Goal: Information Seeking & Learning: Learn about a topic

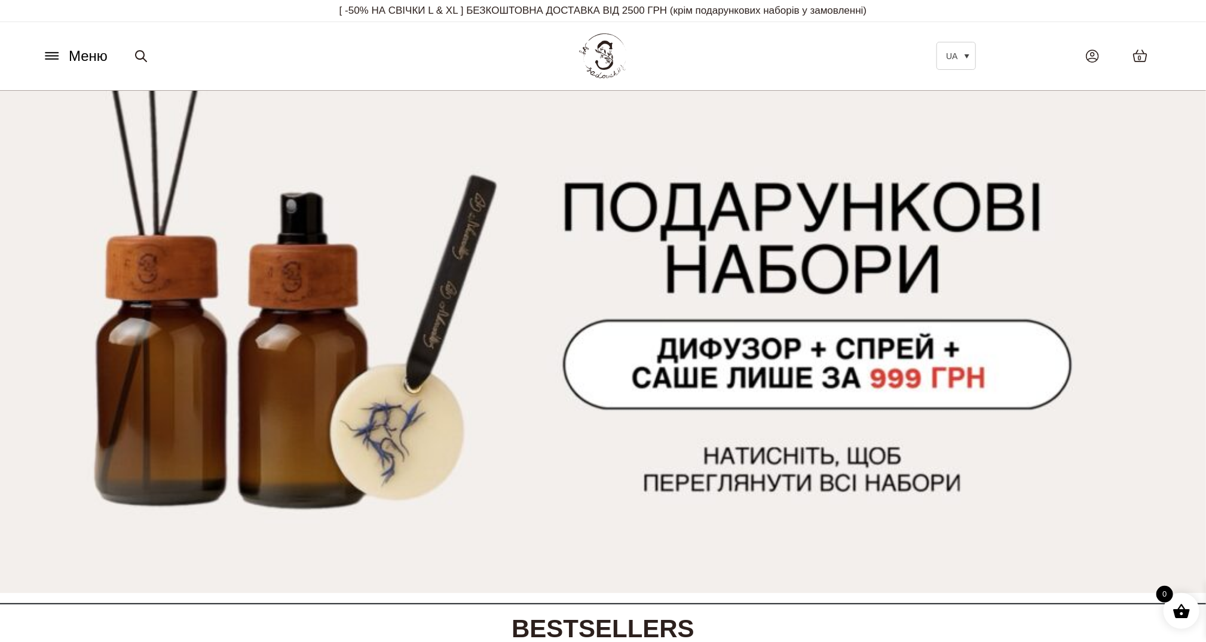
click at [57, 53] on icon at bounding box center [51, 53] width 13 height 0
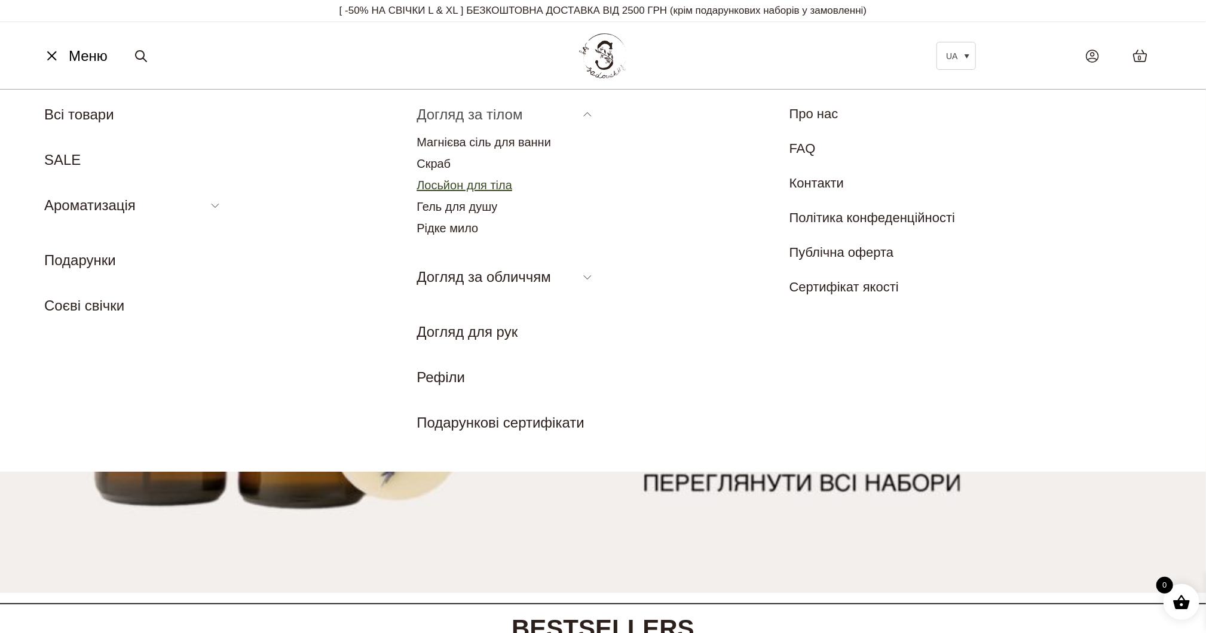
click at [458, 185] on link "Лосьйон для тіла" at bounding box center [464, 185] width 96 height 13
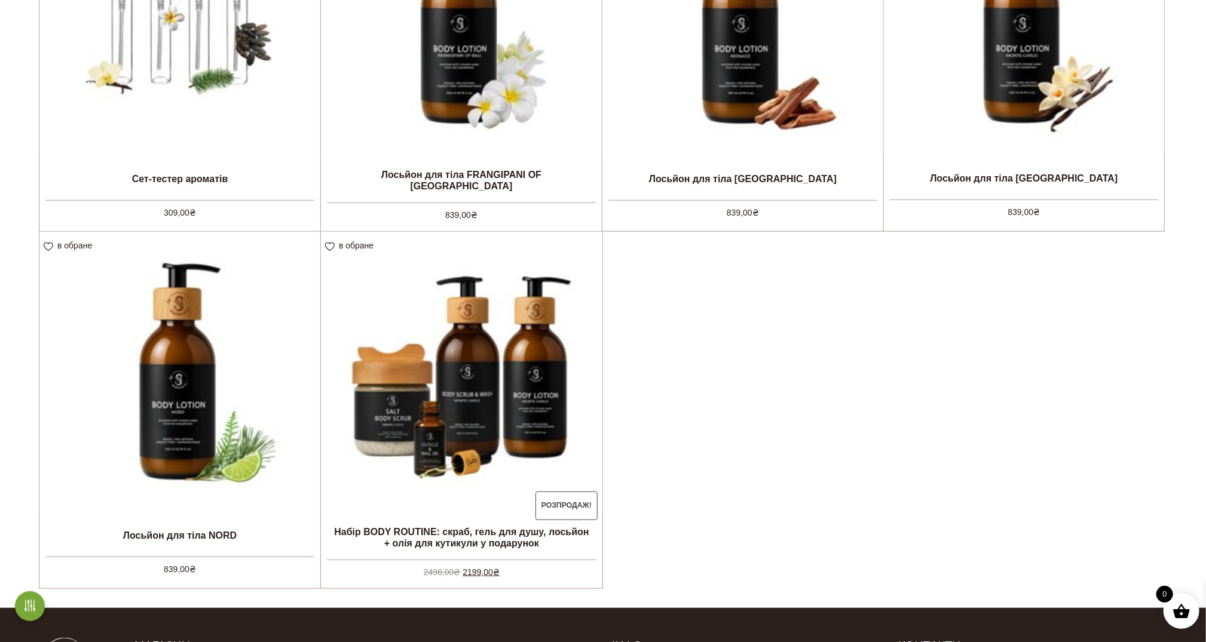
scroll to position [299, 0]
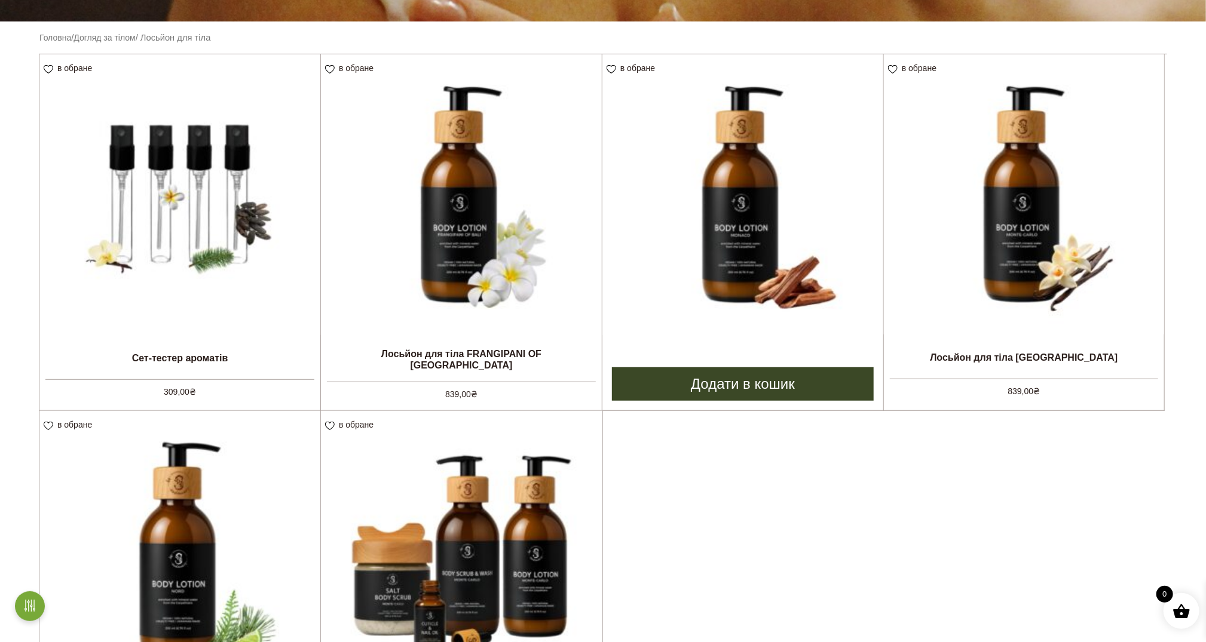
click at [759, 224] on img at bounding box center [742, 194] width 281 height 281
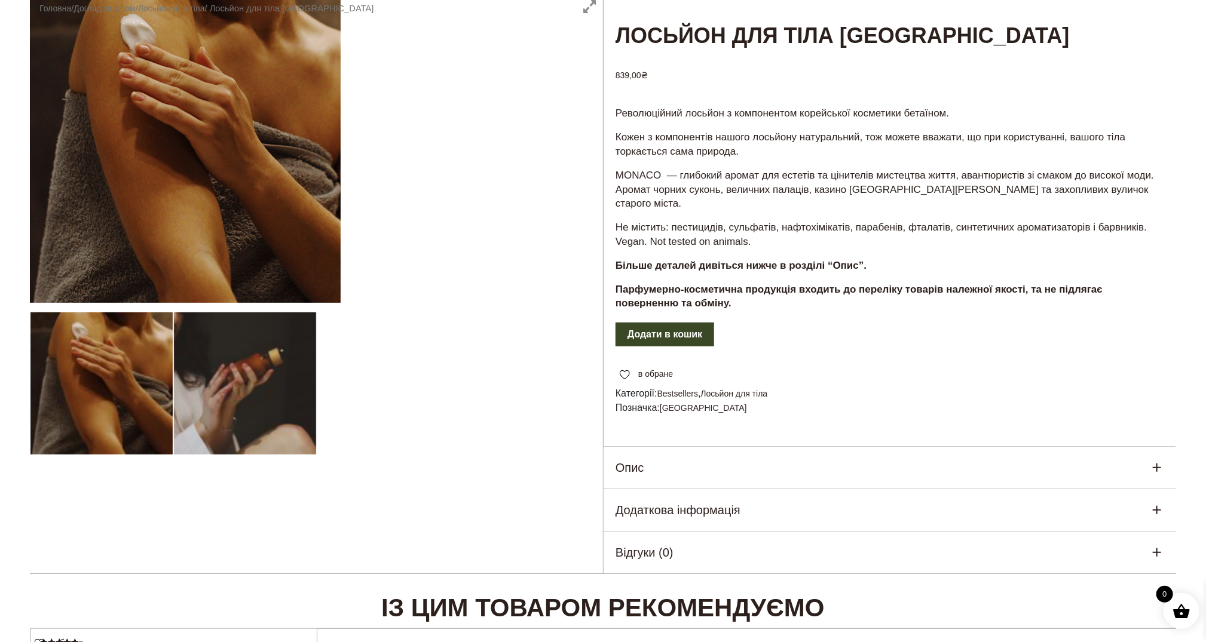
scroll to position [120, 0]
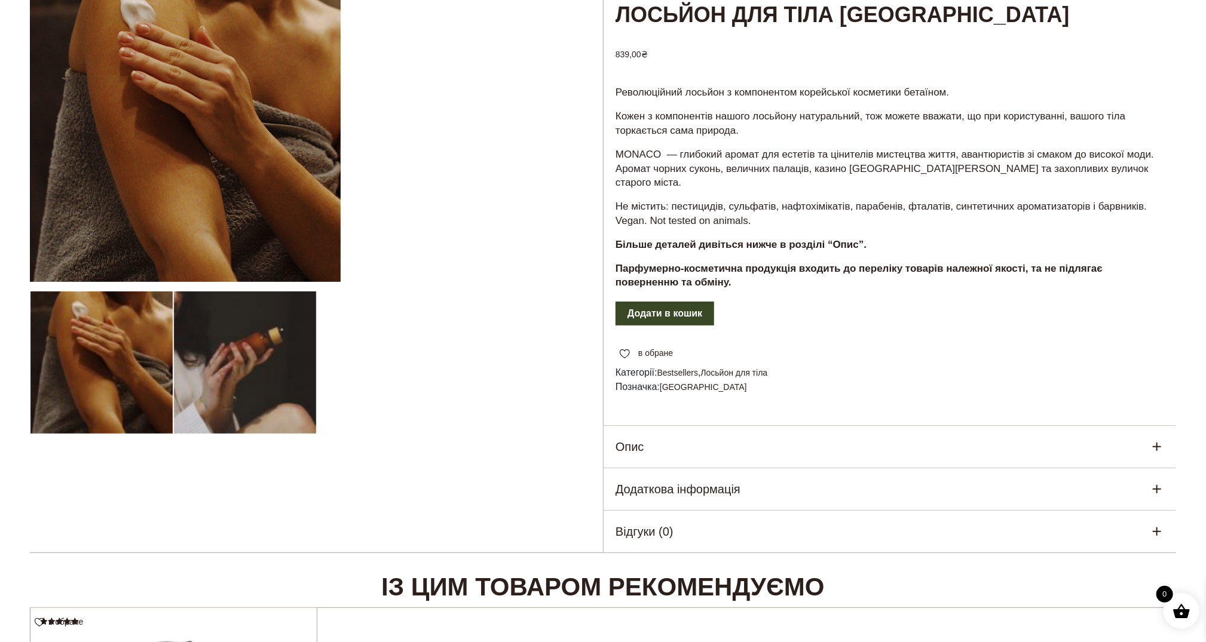
click at [660, 432] on div "Опис" at bounding box center [889, 447] width 572 height 42
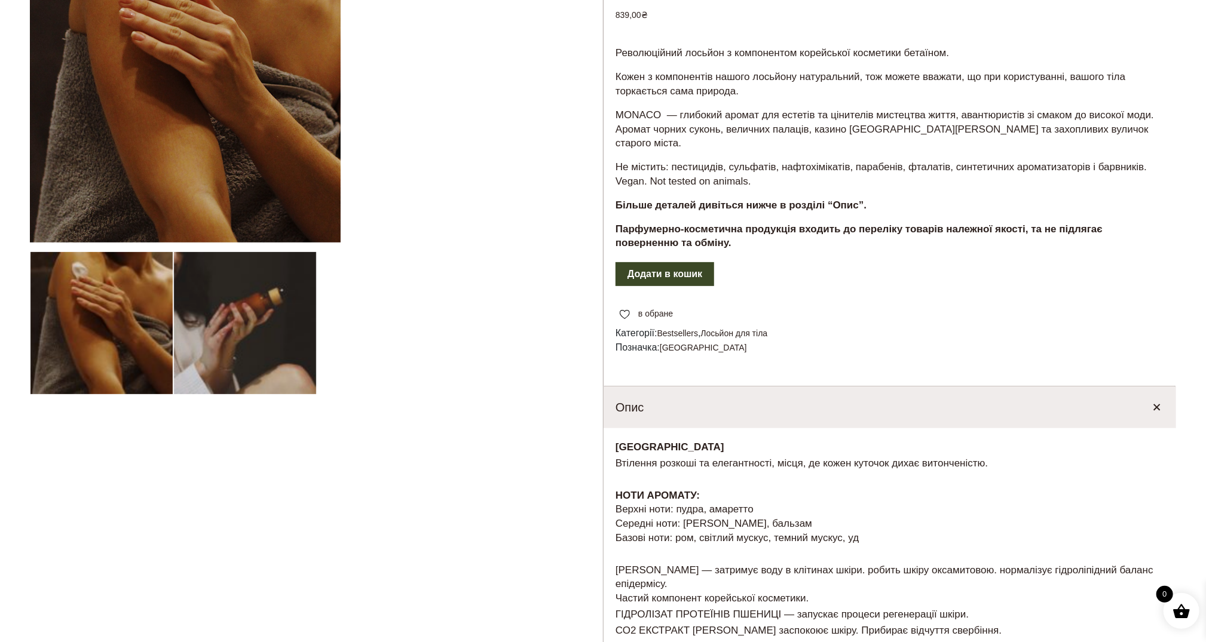
scroll to position [299, 0]
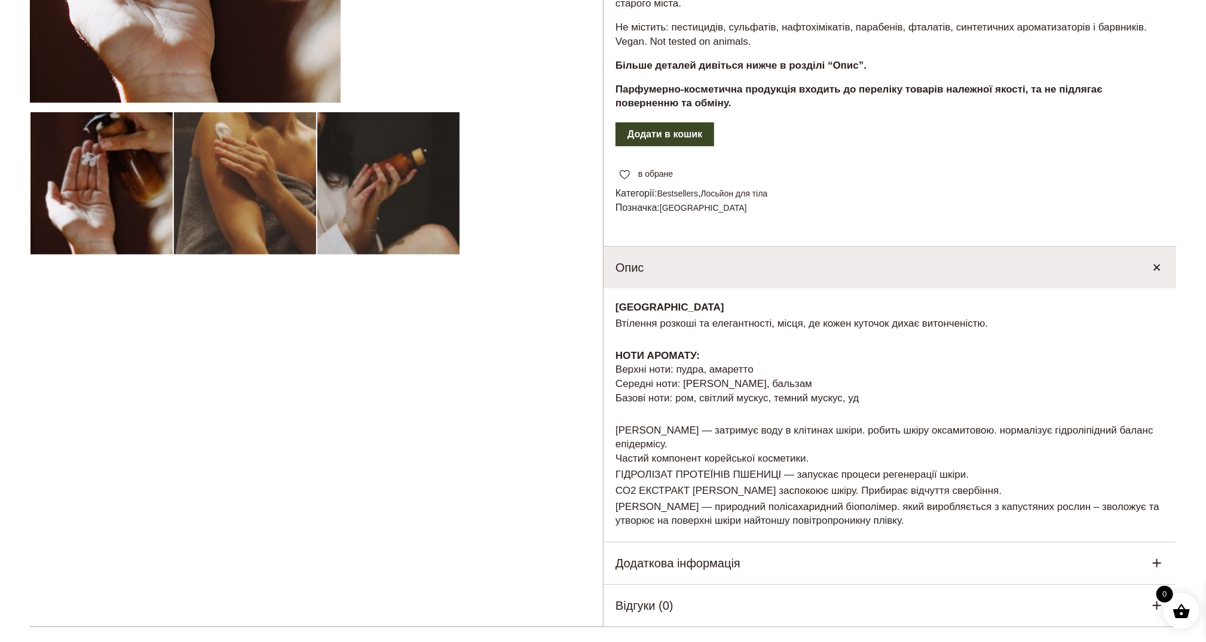
click at [635, 554] on h5 "Додаткова інформація" at bounding box center [677, 563] width 125 height 18
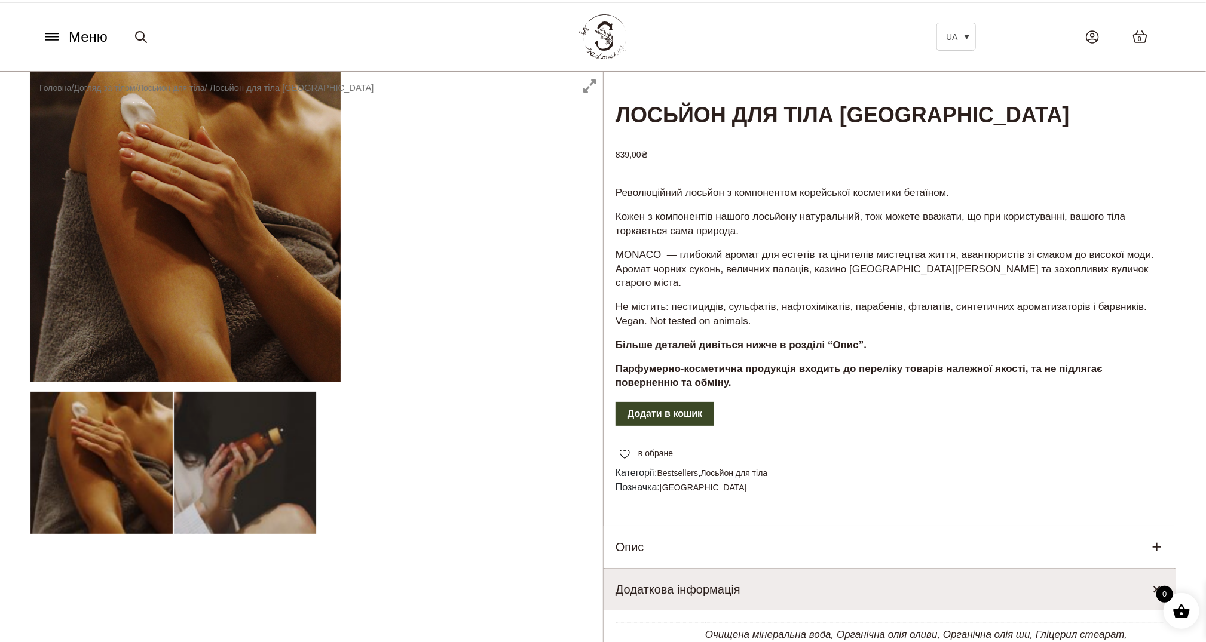
scroll to position [0, 0]
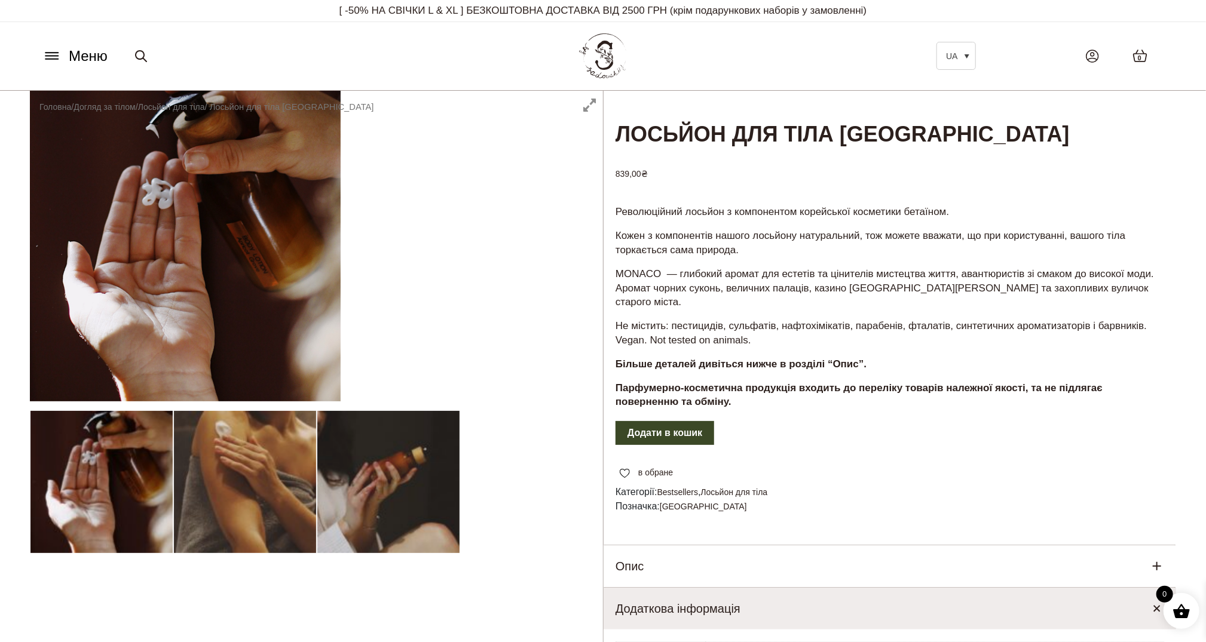
click at [643, 557] on h5 "Опис" at bounding box center [629, 566] width 29 height 18
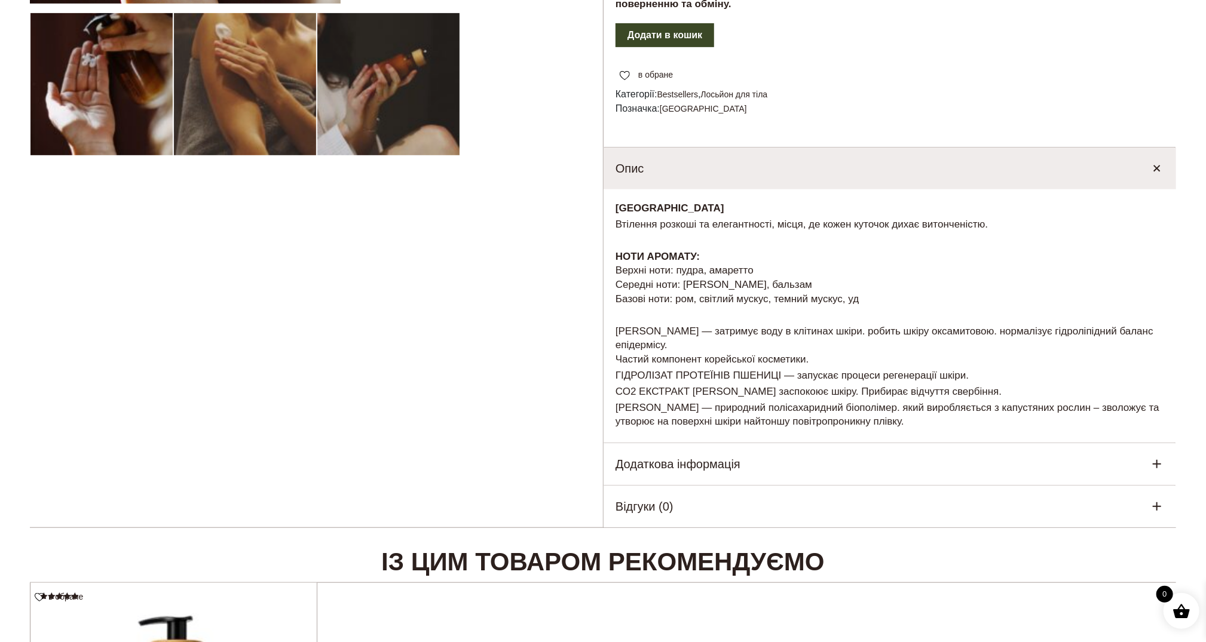
scroll to position [418, 0]
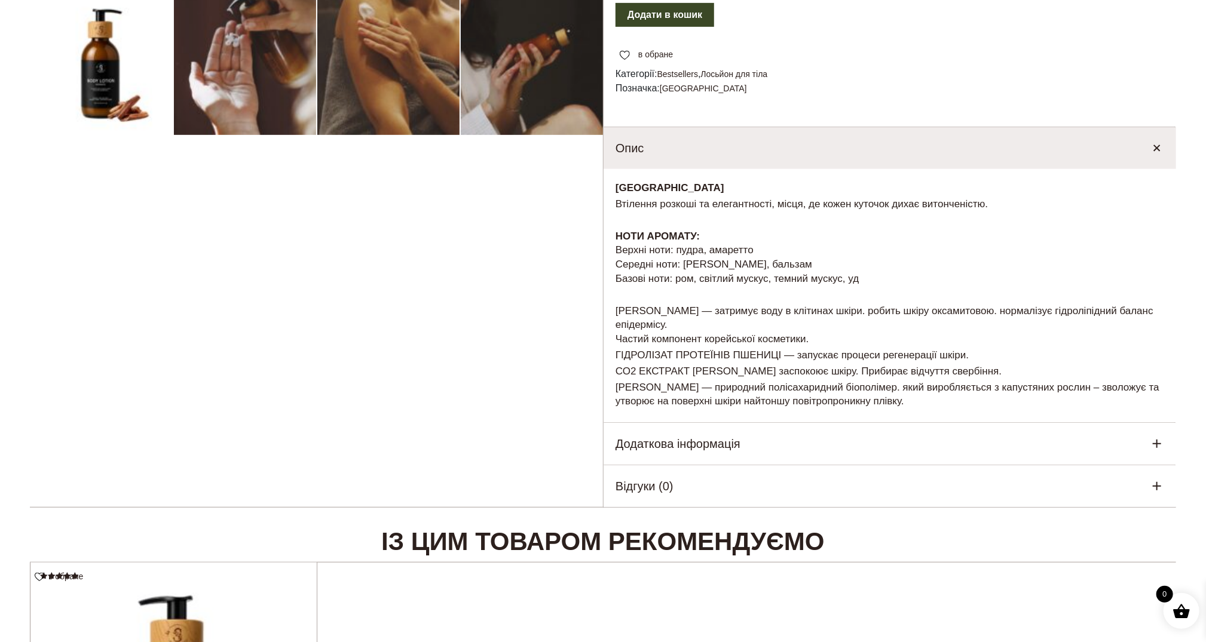
click at [687, 435] on h5 "Додаткова інформація" at bounding box center [677, 444] width 125 height 18
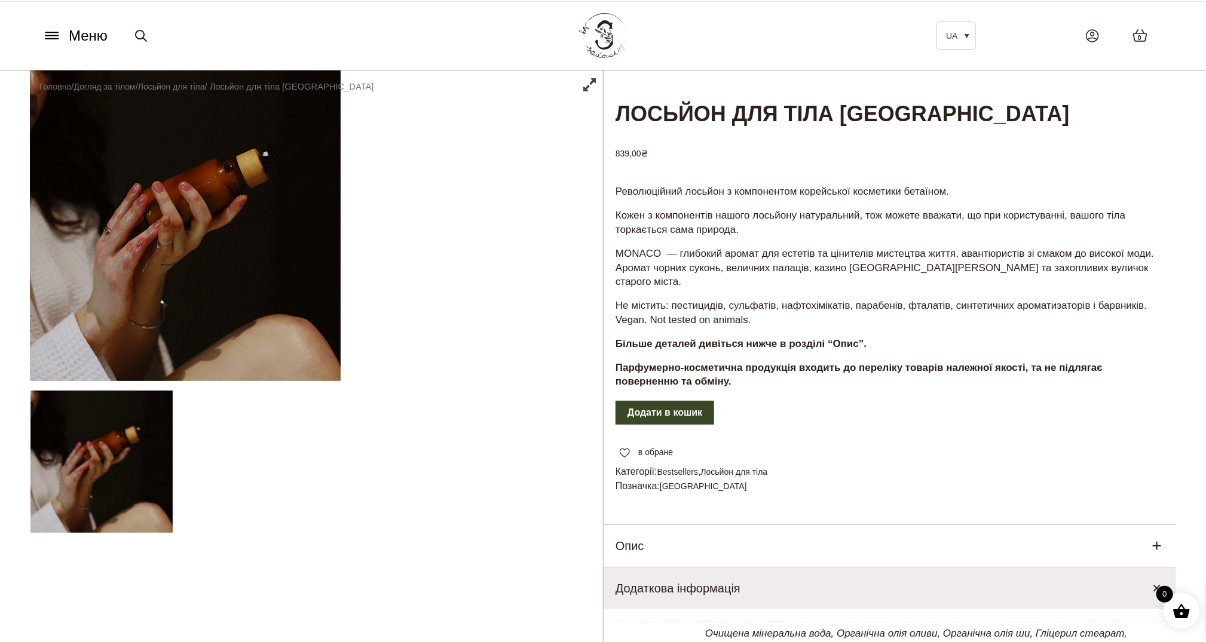
scroll to position [0, 0]
